Goal: Task Accomplishment & Management: Complete application form

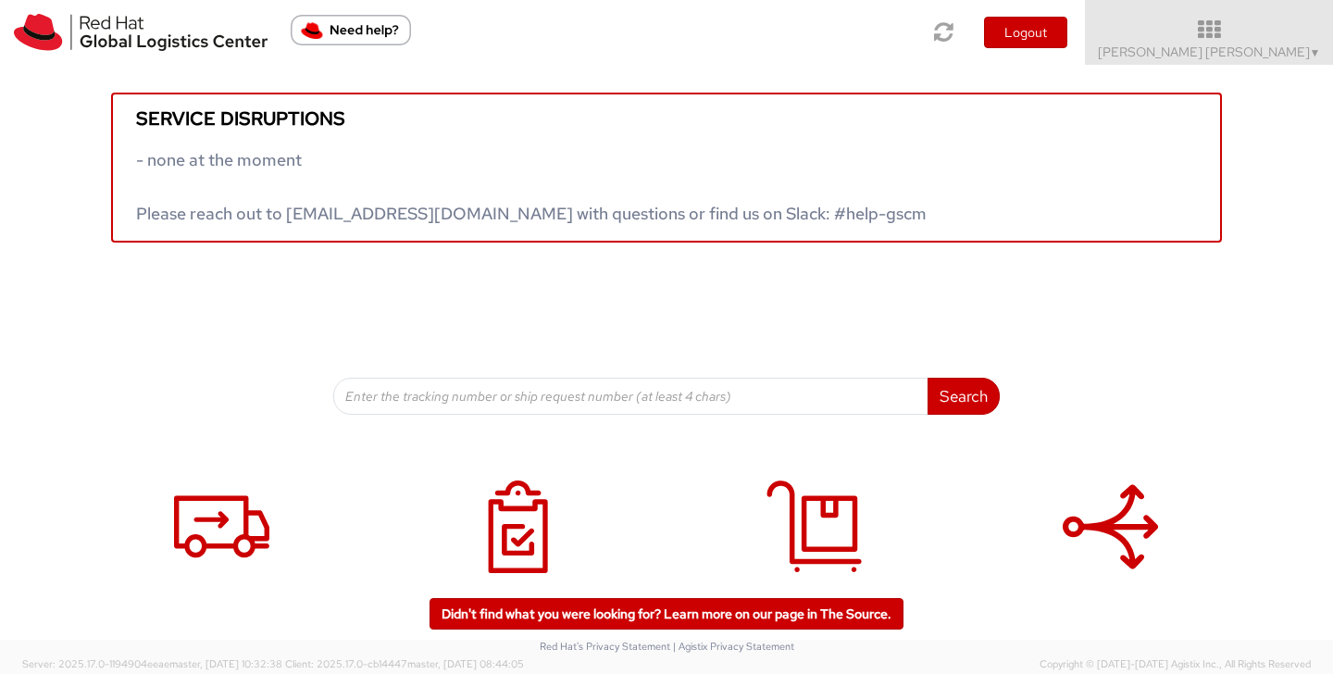
scroll to position [55, 0]
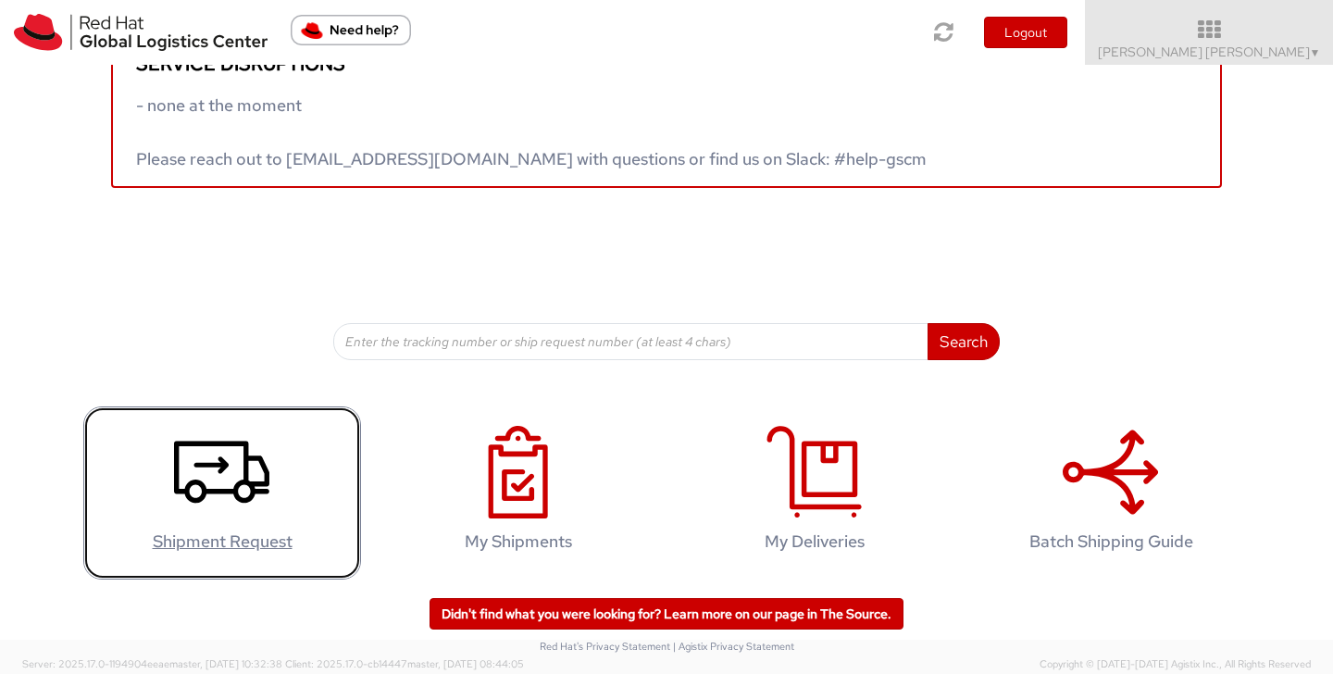
click at [210, 428] on icon at bounding box center [221, 472] width 95 height 93
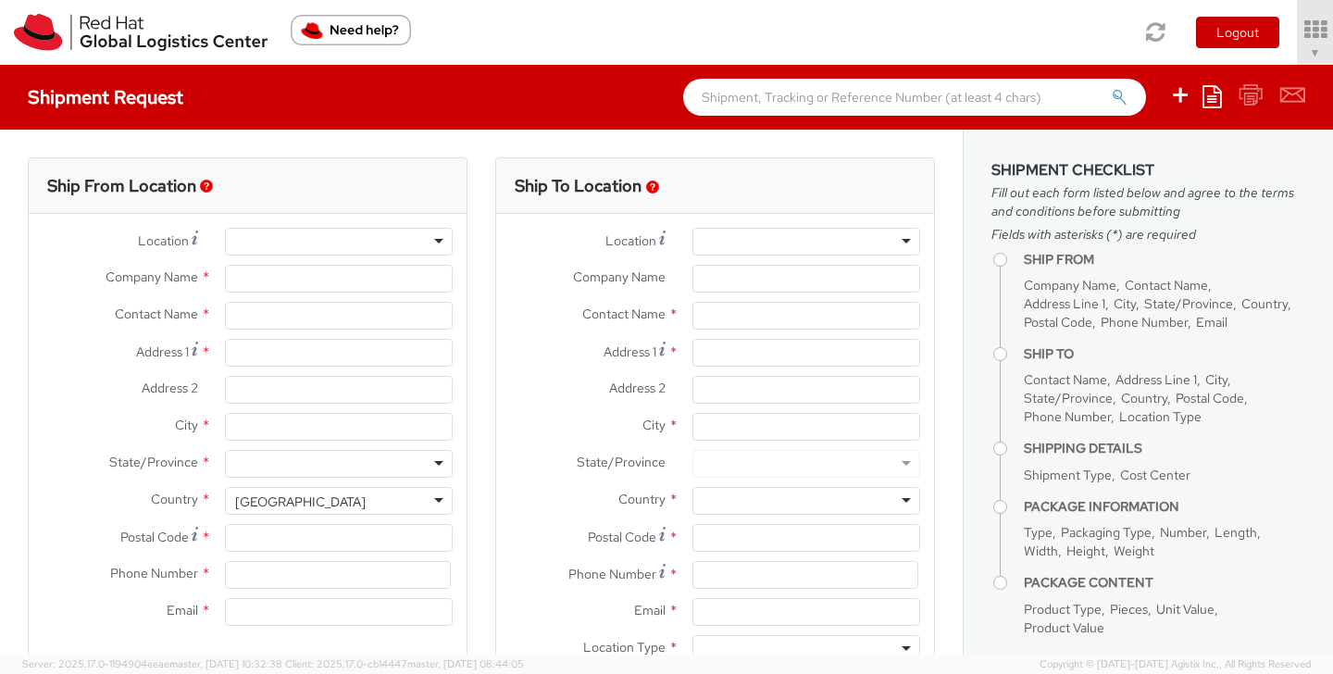
select select "809"
select select
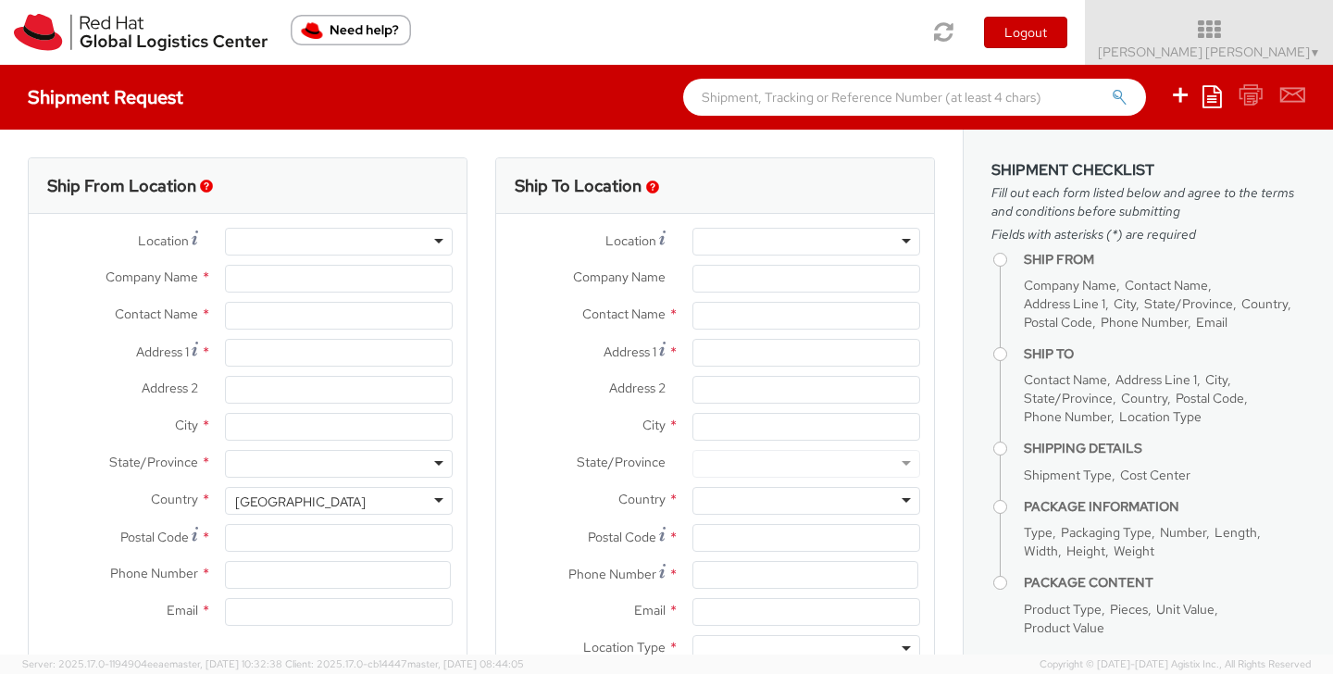
click at [311, 241] on div at bounding box center [339, 242] width 228 height 28
type input "Red Hat, Inc."
type input "[PERSON_NAME] [PERSON_NAME]"
type input "[STREET_ADDRESS]"
type input "RALEIGH"
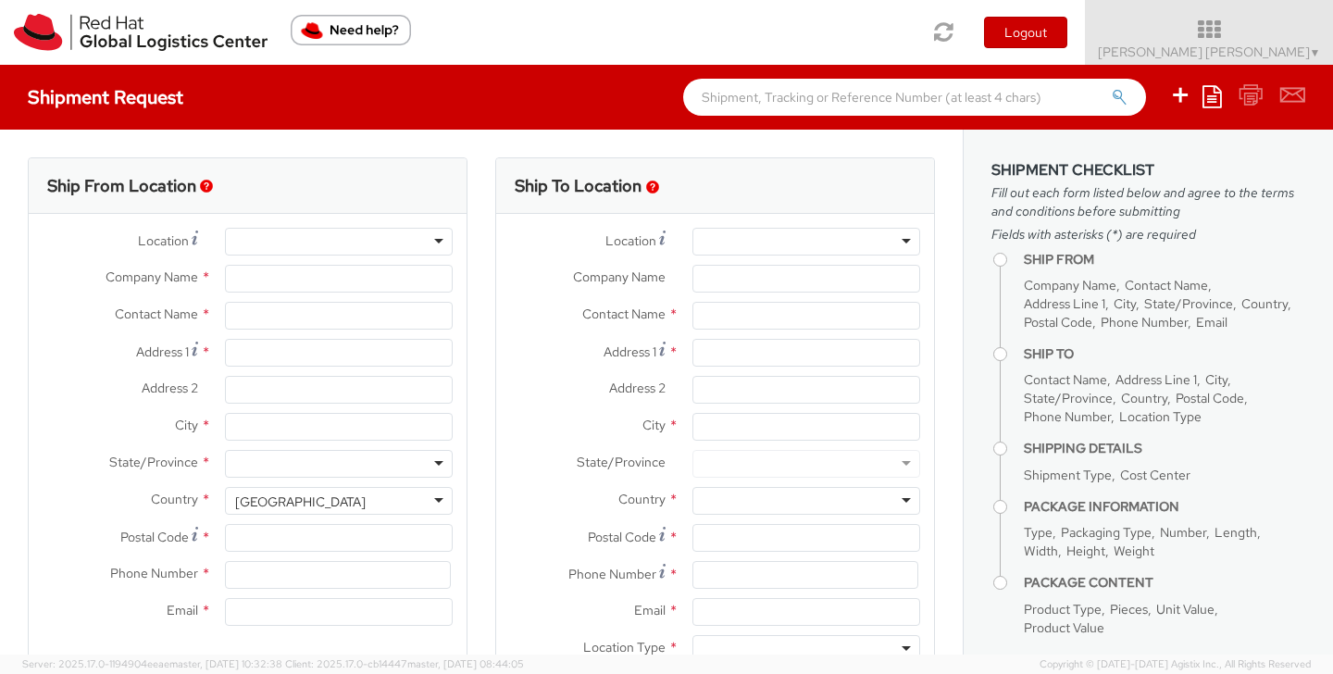
type input "27601"
type input "[PHONE_NUMBER]"
type input "[EMAIL_ADDRESS][DOMAIN_NAME]"
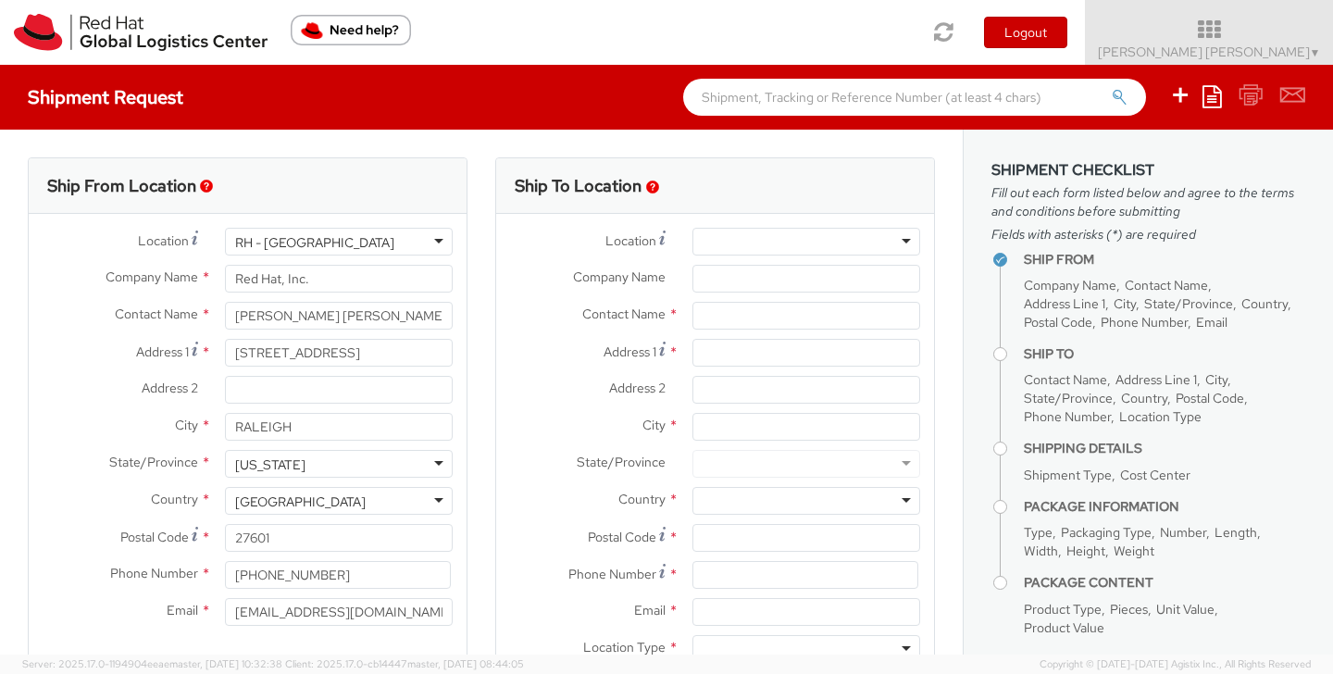
click at [442, 244] on div "RH - [GEOGRAPHIC_DATA]" at bounding box center [339, 242] width 228 height 28
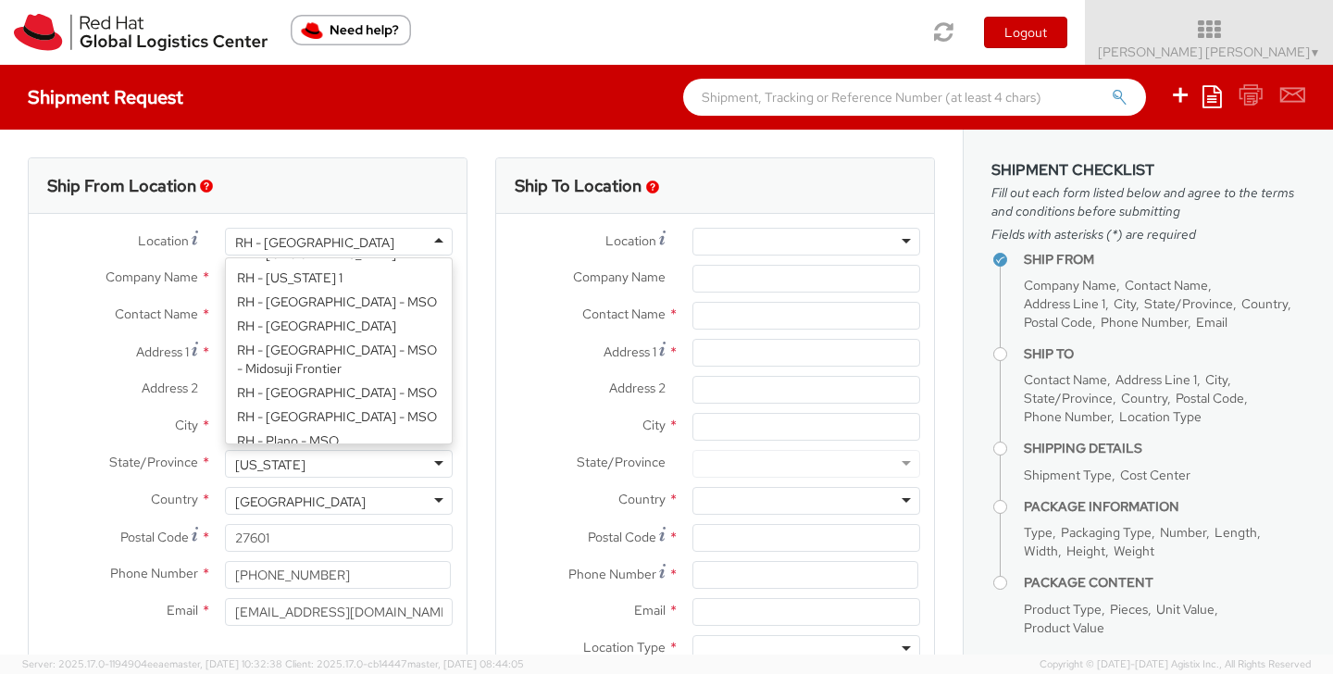
click at [349, 424] on div "Location * [GEOGRAPHIC_DATA] - [GEOGRAPHIC_DATA] [GEOGRAPHIC_DATA] - [GEOGRAPHI…" at bounding box center [248, 431] width 438 height 407
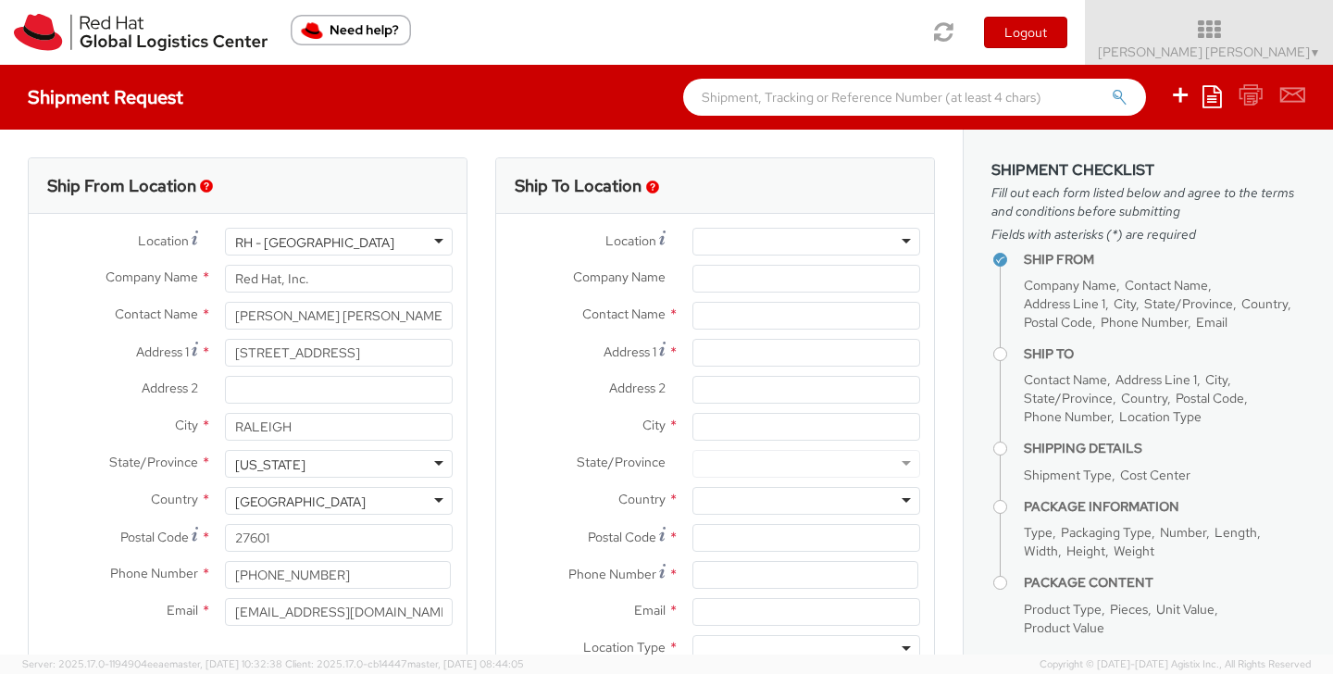
click at [739, 239] on div at bounding box center [806, 242] width 228 height 28
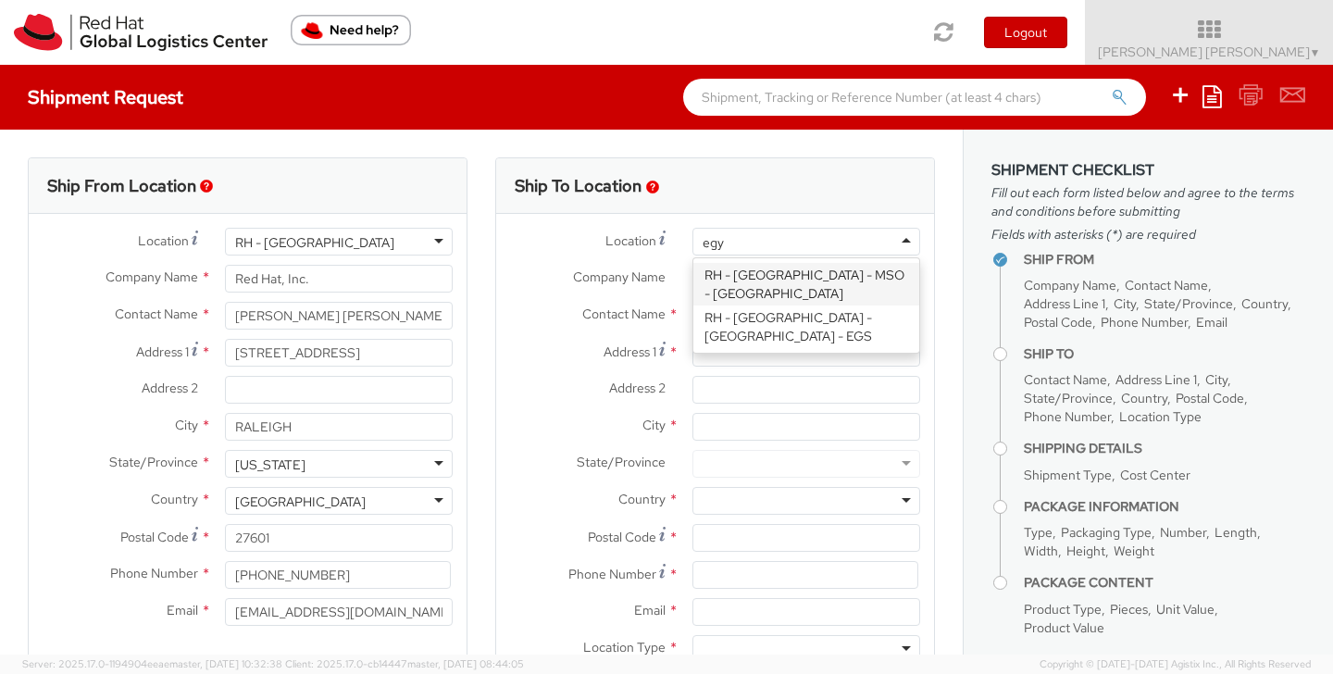
scroll to position [0, 0]
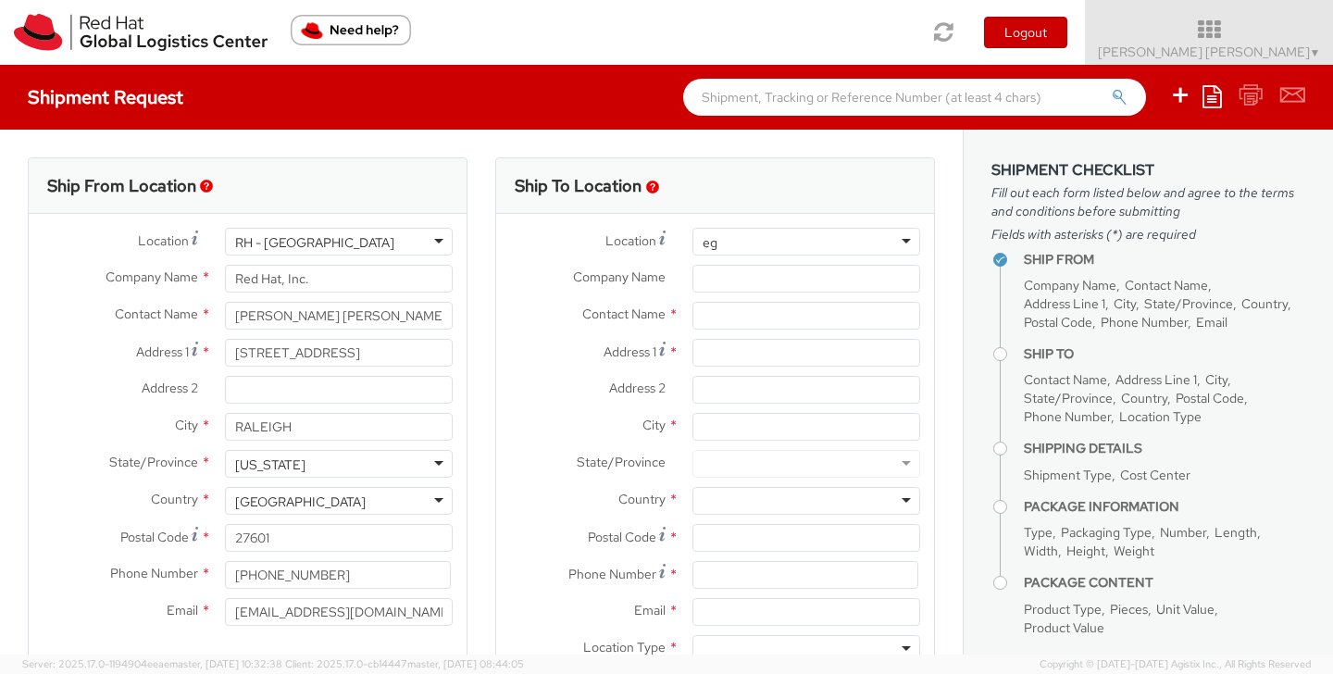
type input "e"
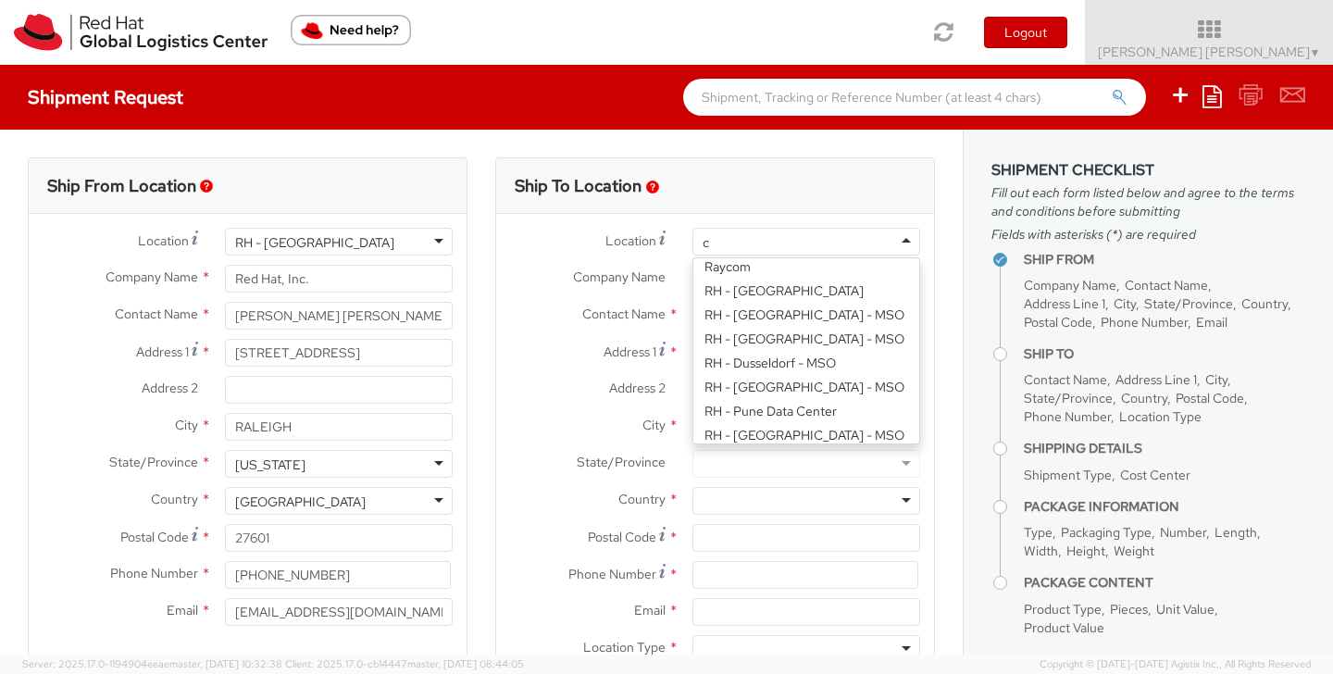
scroll to position [5, 0]
type input "cai"
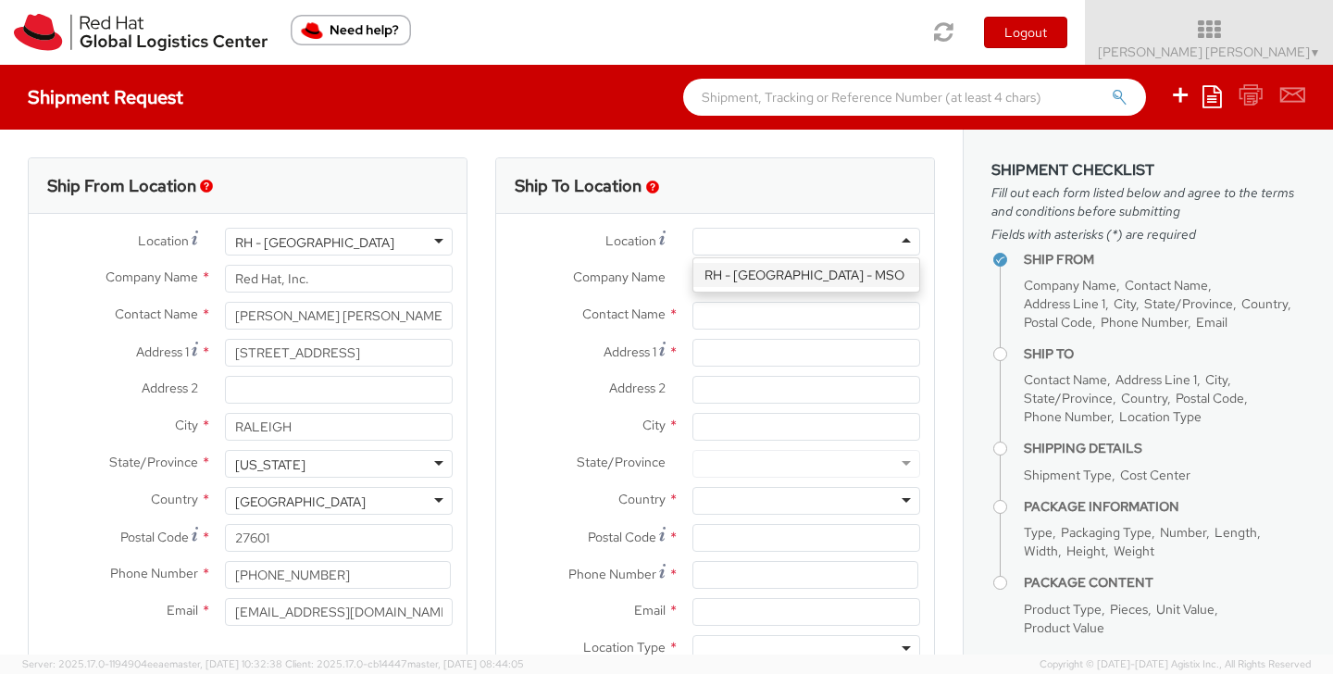
type input "Red Hat [GEOGRAPHIC_DATA]"
type input "The [STREET_ADDRESS]"
type input "[GEOGRAPHIC_DATA]"
type input "11835"
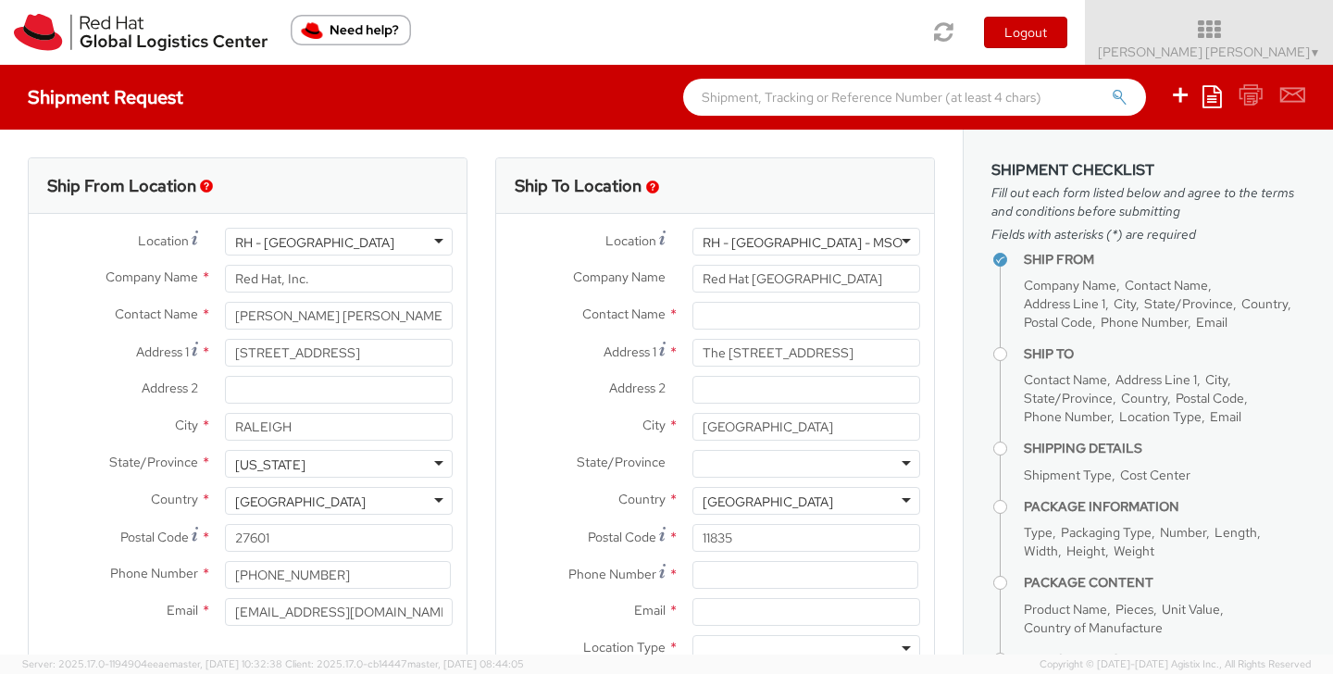
scroll to position [0, 0]
click at [749, 317] on input "text" at bounding box center [806, 316] width 228 height 28
click at [749, 317] on input "[PERSON_NAME]" at bounding box center [806, 316] width 228 height 28
click at [773, 316] on input "[PERSON_NAME]" at bounding box center [806, 316] width 228 height 28
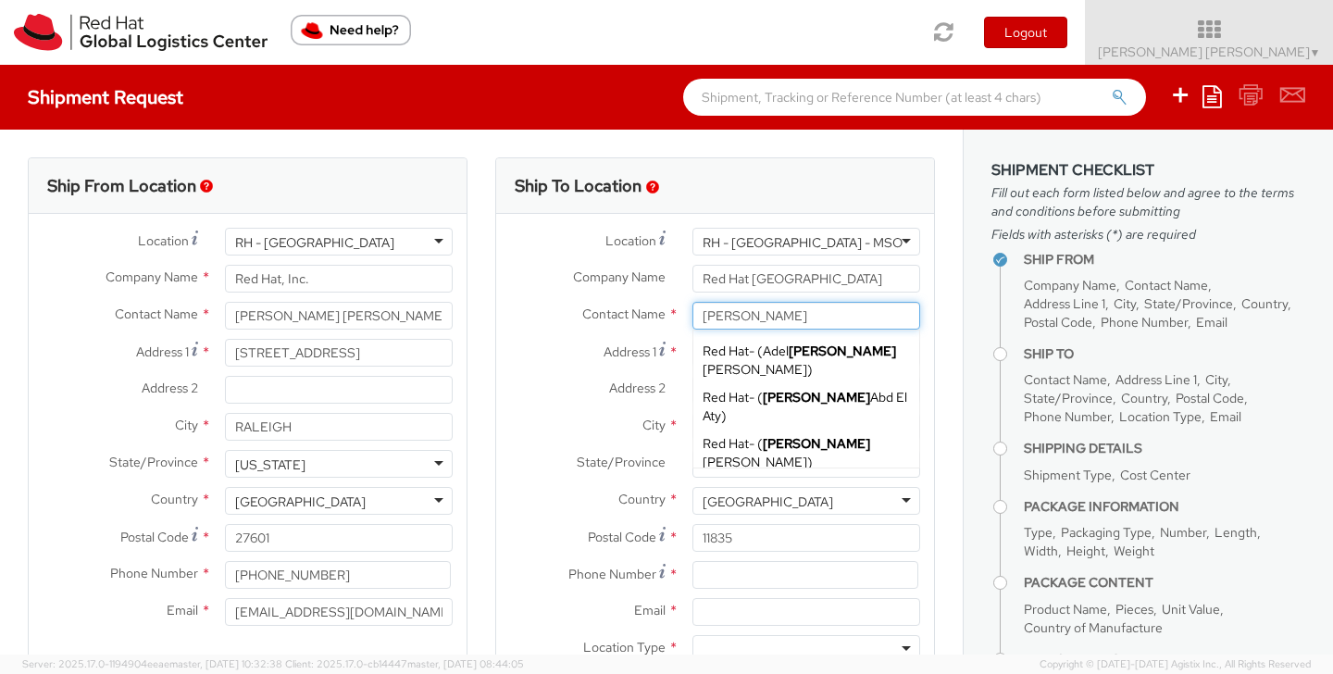
click at [702, 312] on input "[PERSON_NAME]" at bounding box center [806, 316] width 228 height 28
paste input "[PERSON_NAME]"
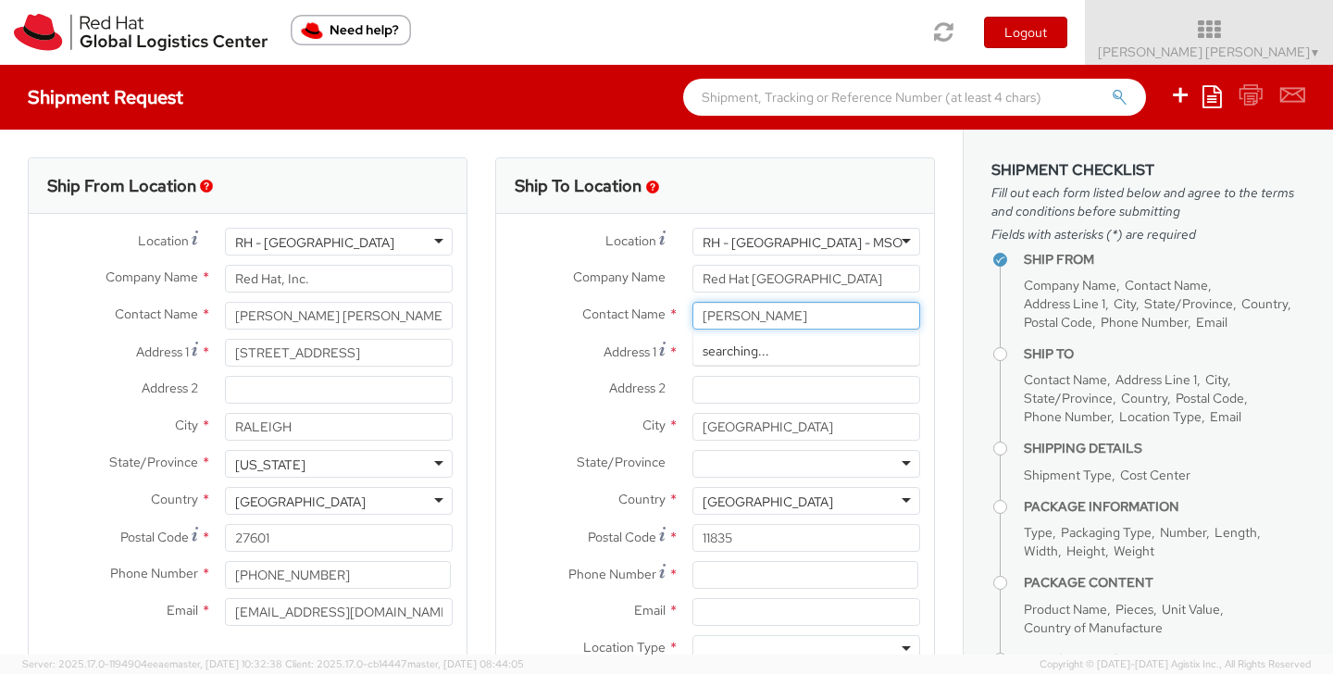
click at [826, 320] on input "[PERSON_NAME]" at bounding box center [806, 316] width 228 height 28
click at [765, 316] on input "[PERSON_NAME]" at bounding box center [806, 316] width 228 height 28
type input "[PERSON_NAME] [PERSON_NAME]"
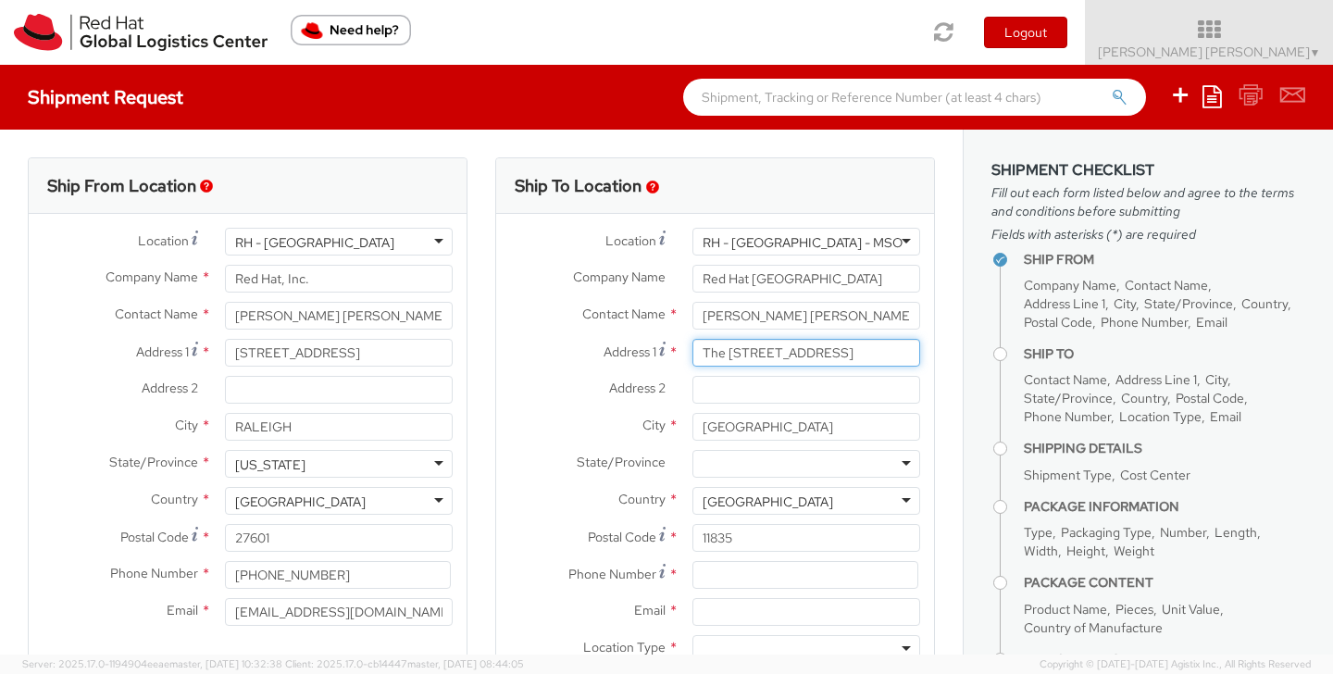
click at [738, 350] on input "The [STREET_ADDRESS]" at bounding box center [806, 353] width 228 height 28
paste input "[PERSON_NAME]"
type input "[PERSON_NAME]"
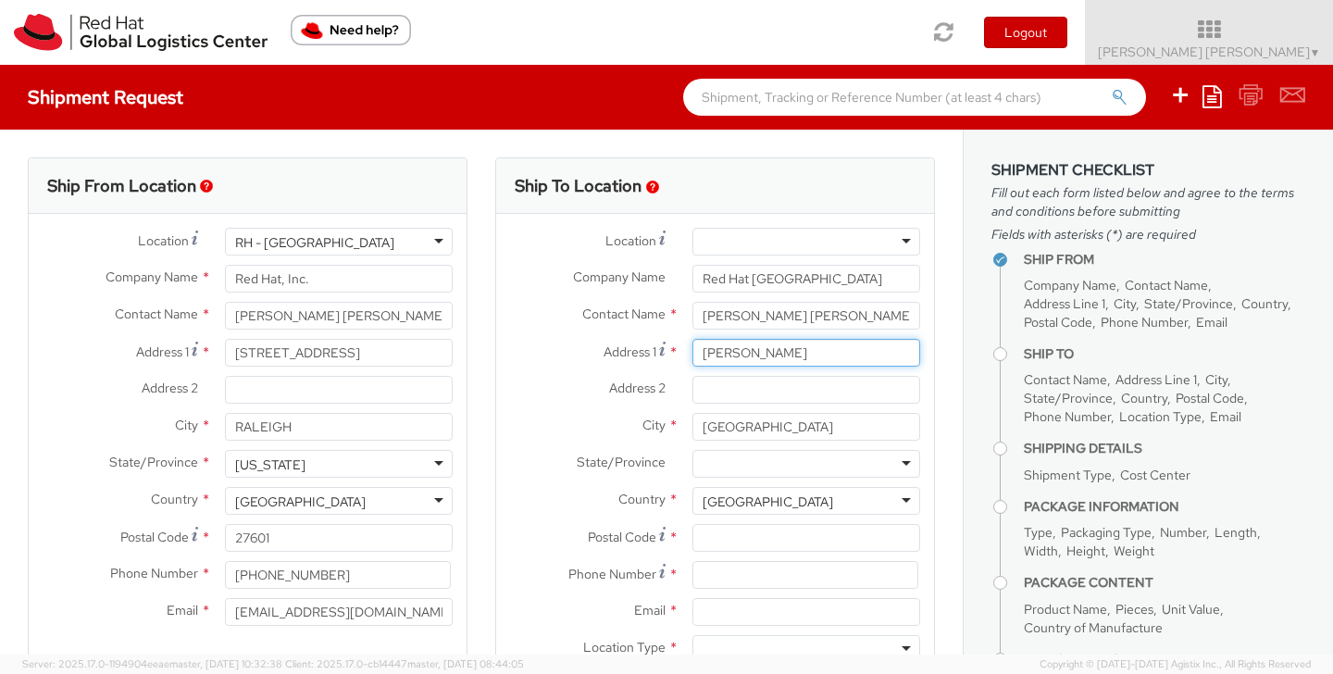
type input "The [STREET_ADDRESS]"
click at [765, 323] on input "[PERSON_NAME] [PERSON_NAME]" at bounding box center [806, 316] width 228 height 28
paste input "[PERSON_NAME]"
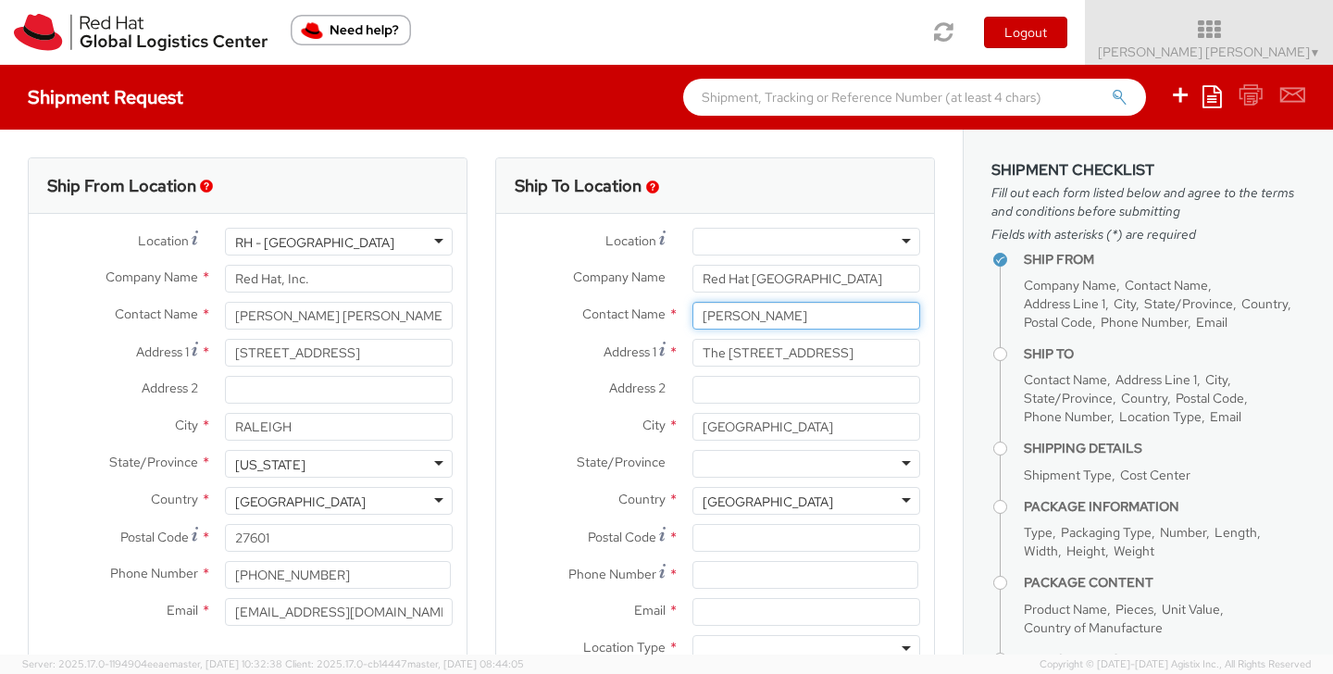
type input "[PERSON_NAME]"
click at [737, 354] on input "The [STREET_ADDRESS]" at bounding box center [806, 353] width 228 height 28
paste input "[STREET_ADDRESS]"
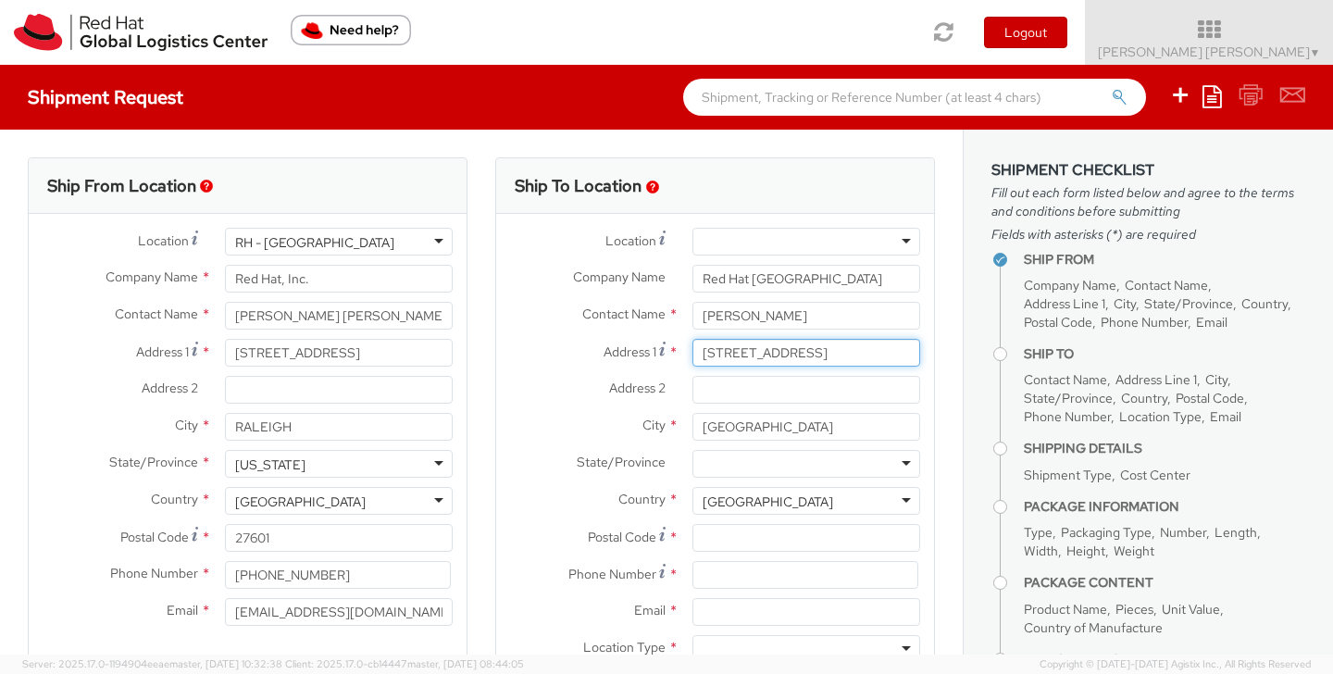
click at [804, 354] on input "[STREET_ADDRESS]" at bounding box center [806, 353] width 228 height 28
click at [807, 356] on input "[STREET_ADDRESS]" at bounding box center [806, 353] width 228 height 28
paste input "[STREET_ADDRESS] (Horus), Hadayek Al"
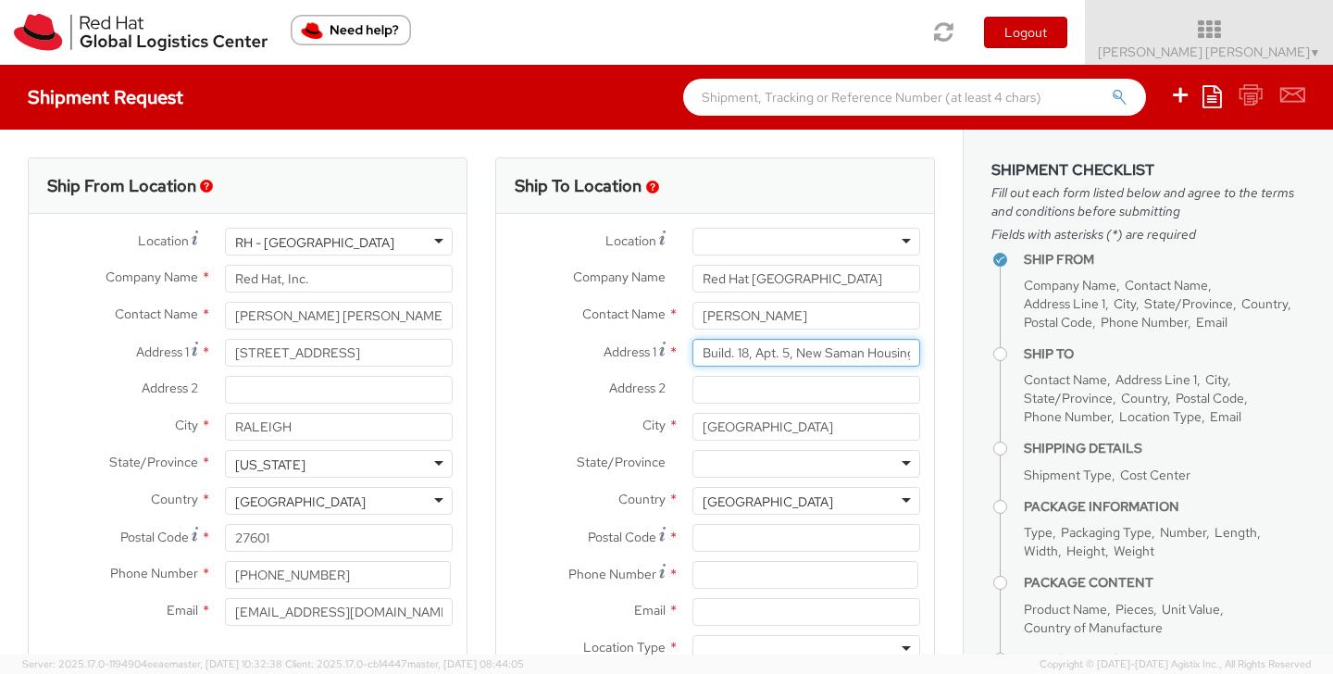
click at [730, 348] on input "Build. 18, Apt. 5, New Saman Housing, Gate H (Horus), Hadayek Al" at bounding box center [806, 353] width 228 height 28
paste input "Apt. 5,New Saman Housing,[GEOGRAPHIC_DATA](Horus),Hadayek Al Ahra"
click at [739, 353] on input "Build. 18,Apt. 5,New Saman Housing,[GEOGRAPHIC_DATA](Horus),Hadayek Al Ahra" at bounding box center [806, 353] width 228 height 28
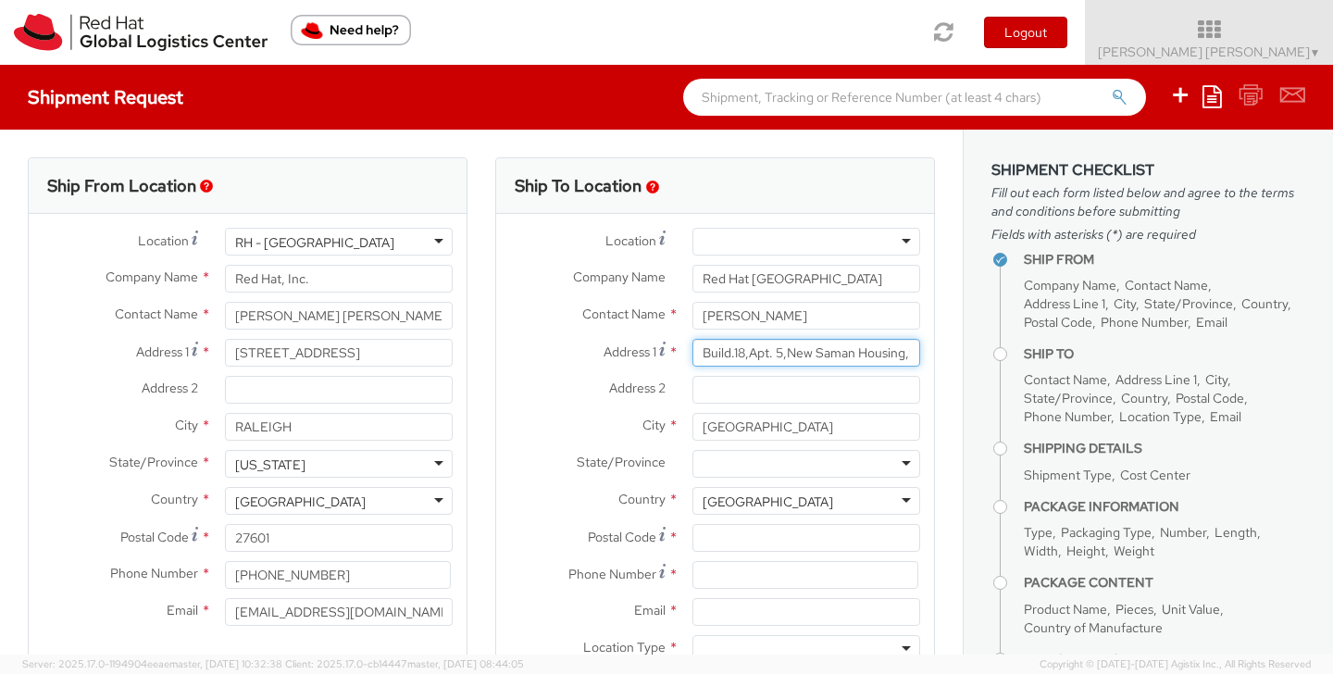
click at [833, 354] on input "Build.18,Apt. 5,New Saman Housing,[GEOGRAPHIC_DATA](Horus),Hadayek Al Ahra" at bounding box center [806, 353] width 228 height 28
type input "Build.18,Apt. 5,New Saman Housing,Gate H(Horus),Hadayek Al Ahram"
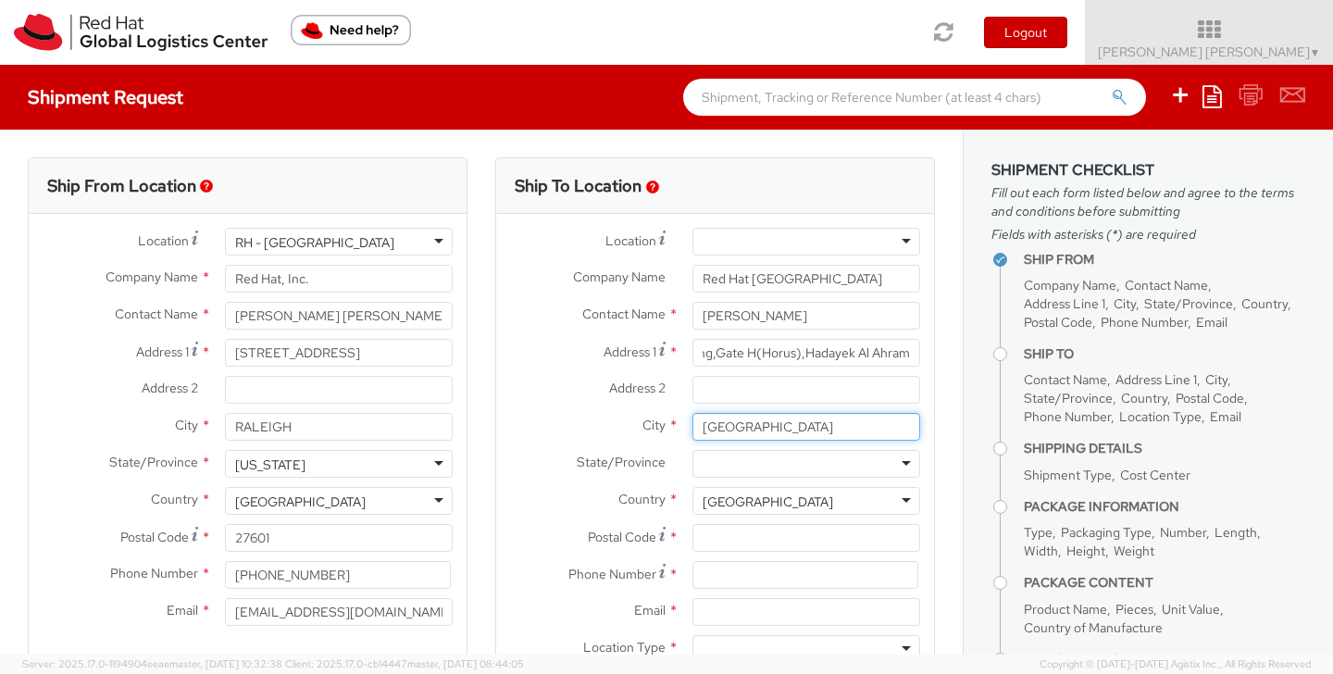
scroll to position [0, 0]
click at [765, 418] on input "[GEOGRAPHIC_DATA]" at bounding box center [806, 427] width 228 height 28
